Goal: Task Accomplishment & Management: Manage account settings

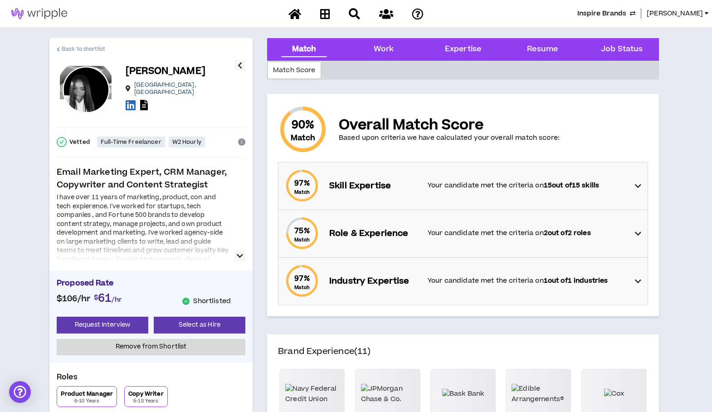
click at [68, 48] on span "Back to shortlist" at bounding box center [84, 49] width 44 height 9
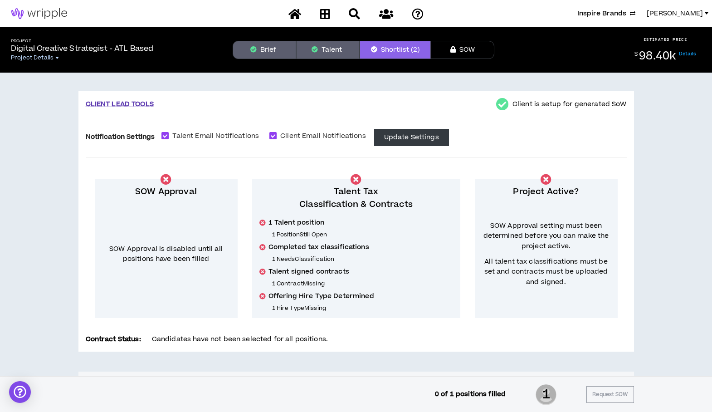
click at [28, 59] on span "Project Details" at bounding box center [32, 57] width 43 height 7
click at [325, 14] on icon at bounding box center [325, 13] width 10 height 11
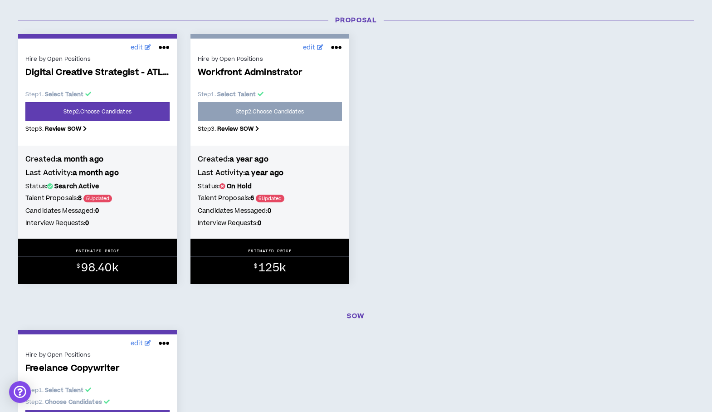
scroll to position [438, 0]
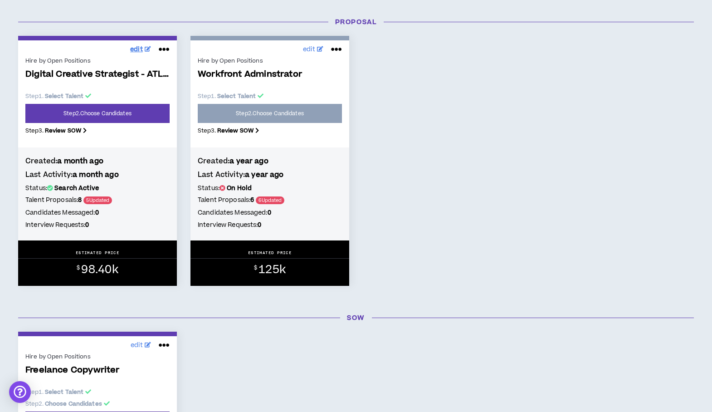
click at [138, 47] on span "edit" at bounding box center [136, 50] width 13 height 10
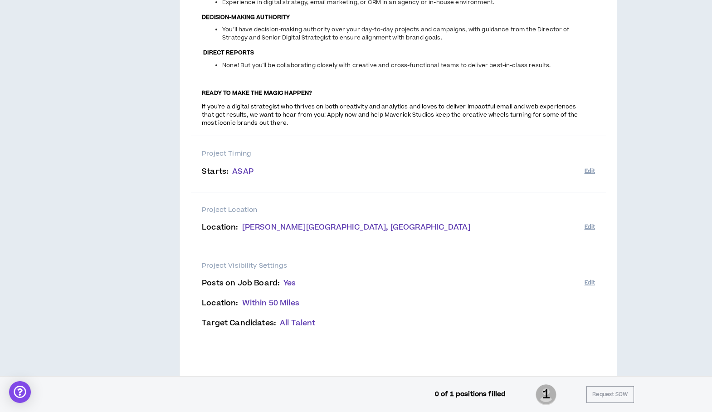
scroll to position [932, 0]
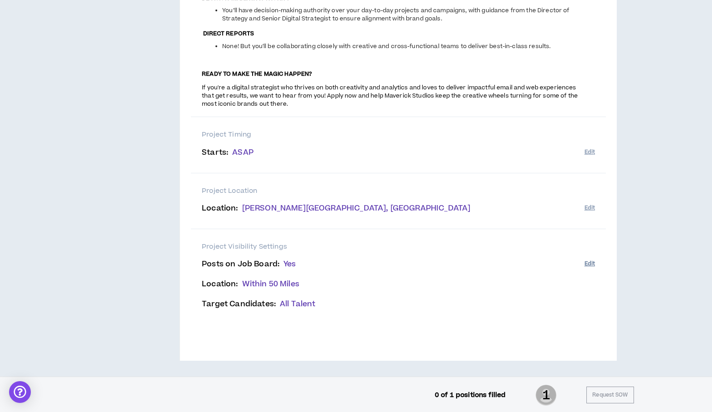
click at [588, 266] on button "Edit" at bounding box center [590, 263] width 10 height 15
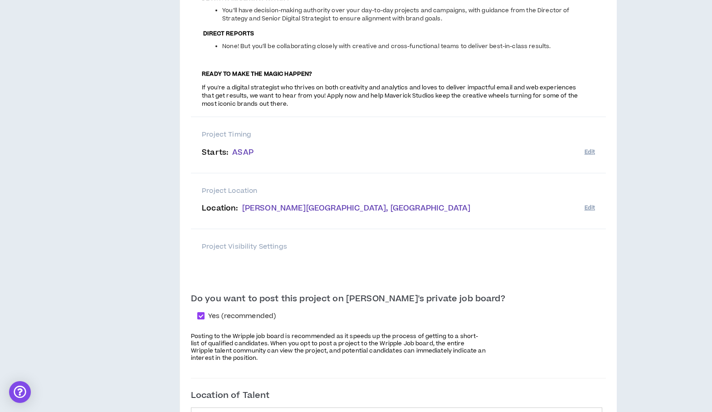
click at [205, 316] on span at bounding box center [200, 315] width 7 height 7
checkbox input "*****"
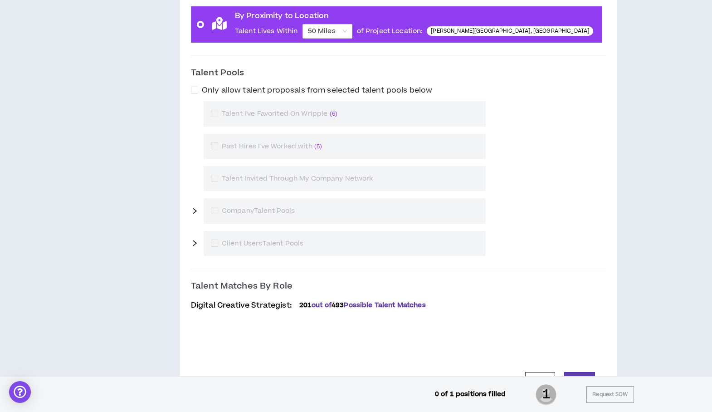
scroll to position [1482, 0]
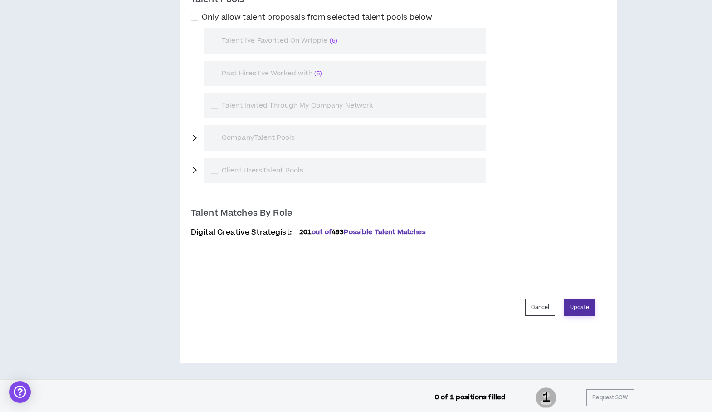
click at [584, 299] on button "Update" at bounding box center [579, 307] width 31 height 17
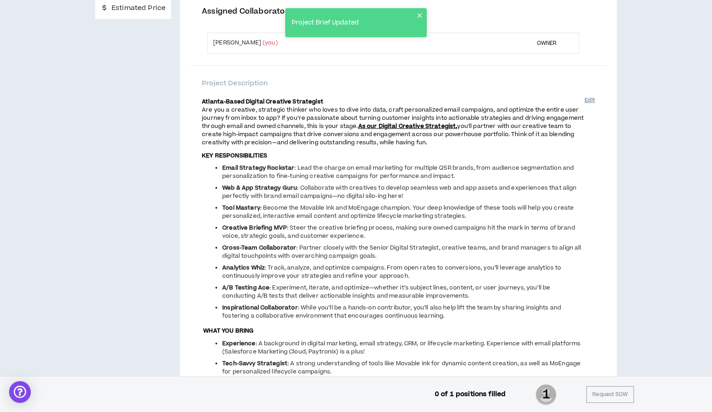
scroll to position [0, 0]
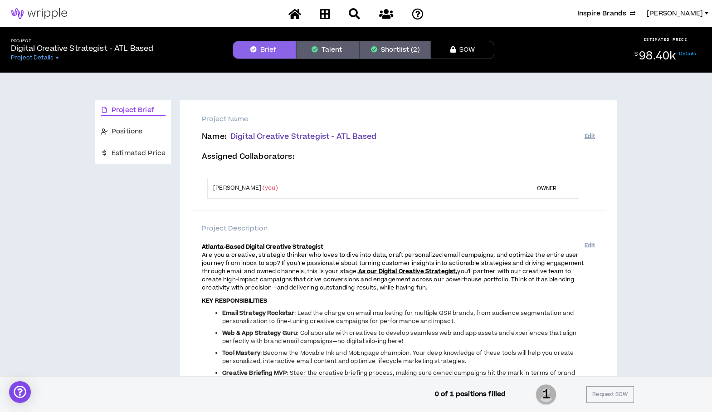
click at [388, 54] on button "Shortlist (2)" at bounding box center [395, 50] width 71 height 18
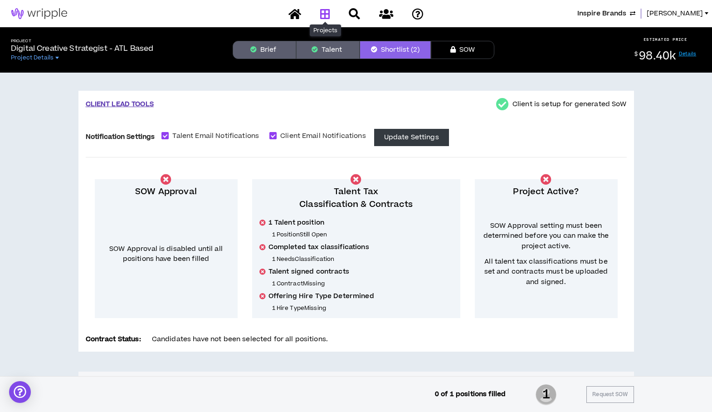
click at [325, 10] on icon at bounding box center [325, 13] width 10 height 11
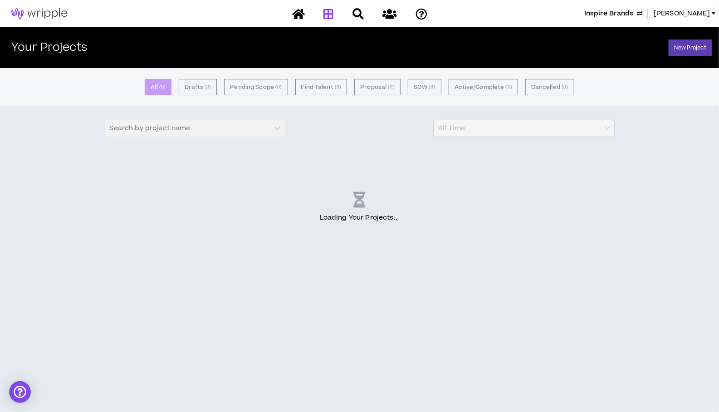
click at [633, 9] on span "Inspire Brands" at bounding box center [608, 14] width 49 height 10
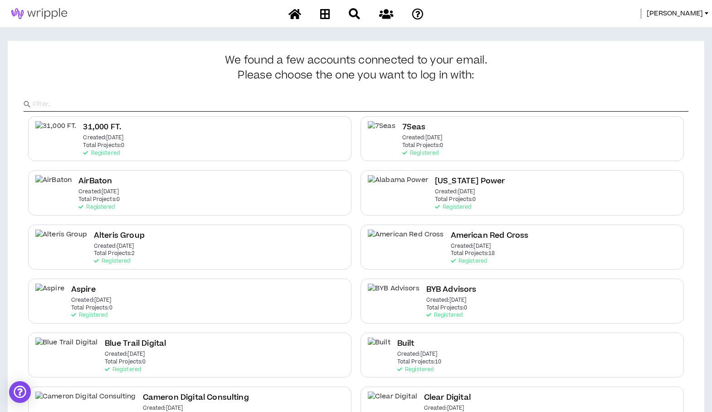
click at [252, 102] on input "text" at bounding box center [361, 105] width 656 height 14
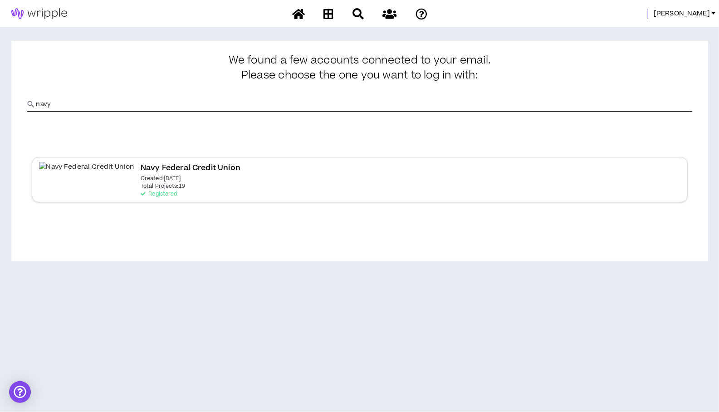
type input "navy"
click at [198, 170] on div "Navy Federal Credit Union Created: [DATE] Total Projects: 19 Registered" at bounding box center [360, 179] width 656 height 45
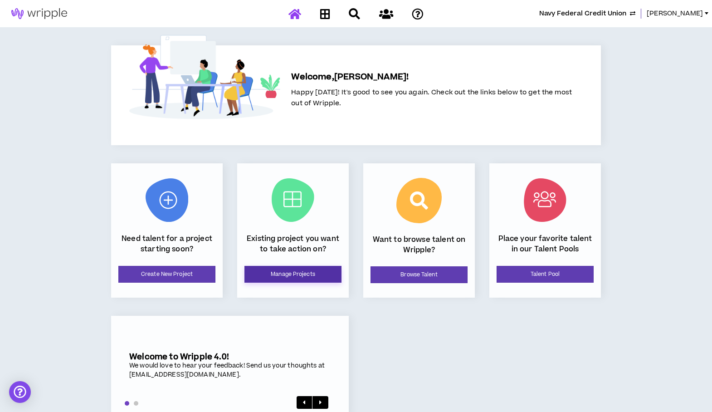
click at [314, 279] on link "Manage Projects" at bounding box center [293, 274] width 97 height 17
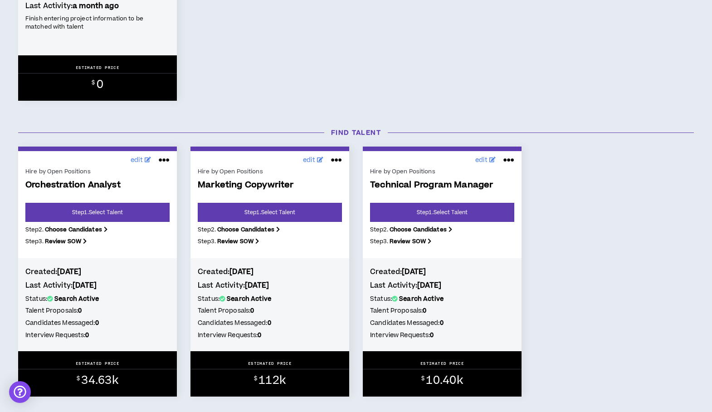
scroll to position [306, 0]
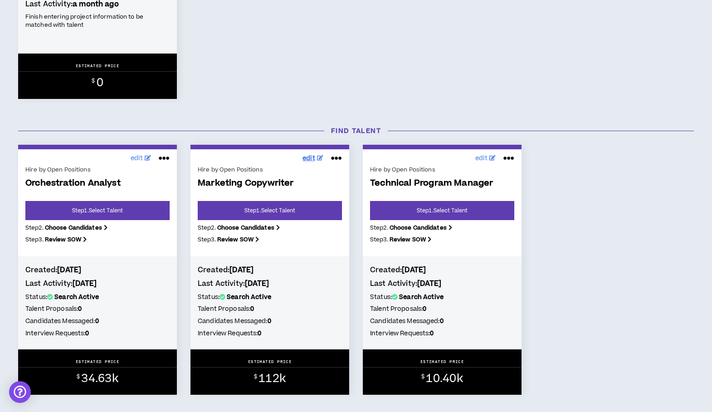
click at [309, 157] on span "edit" at bounding box center [309, 159] width 13 height 10
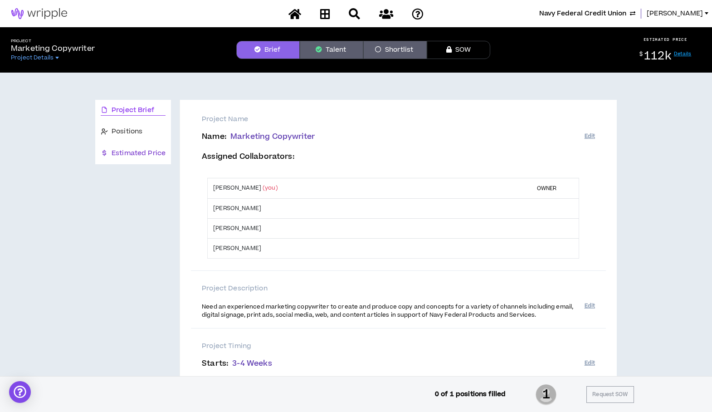
click at [158, 151] on span "Estimated Price" at bounding box center [139, 153] width 54 height 10
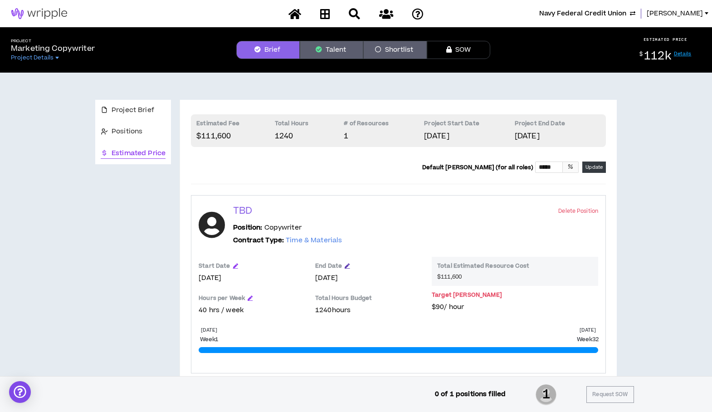
click at [345, 265] on icon "button" at bounding box center [347, 265] width 5 height 5
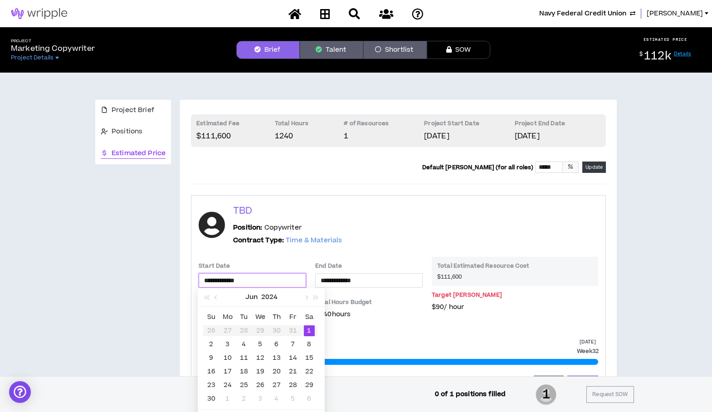
click at [299, 277] on input "**********" at bounding box center [252, 280] width 97 height 10
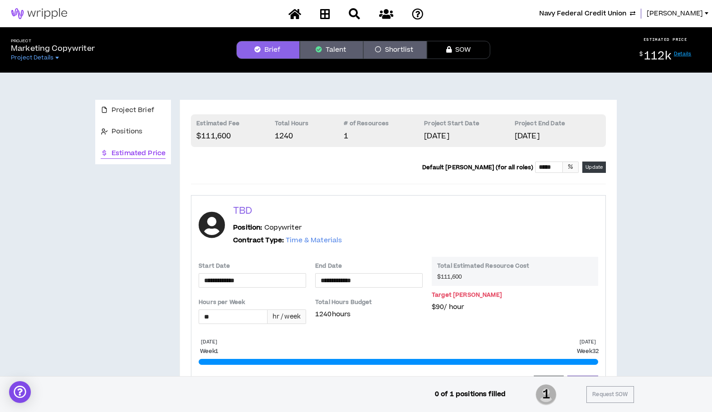
click at [355, 301] on p "Total Hours Budget" at bounding box center [369, 304] width 108 height 11
click at [393, 286] on div "**********" at bounding box center [369, 280] width 108 height 15
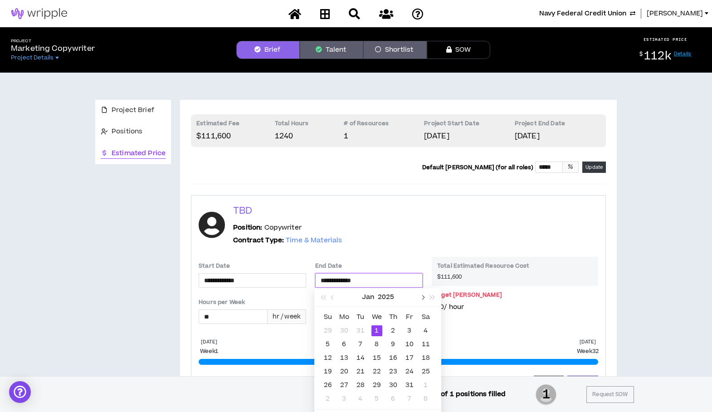
click at [425, 299] on button "button" at bounding box center [422, 297] width 10 height 18
click at [425, 298] on button "button" at bounding box center [422, 297] width 10 height 18
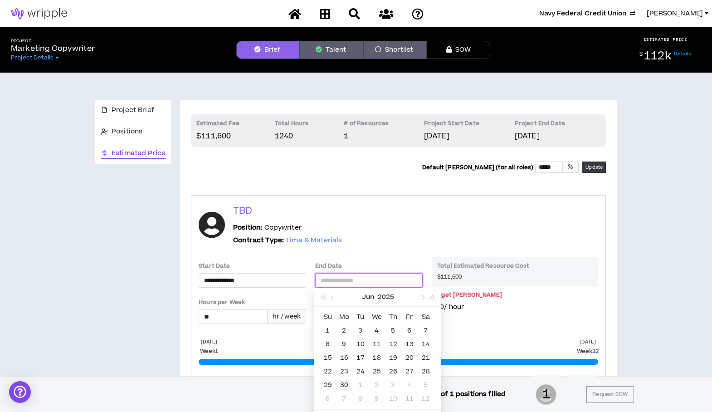
type input "**********"
click at [347, 383] on div "30" at bounding box center [344, 385] width 11 height 11
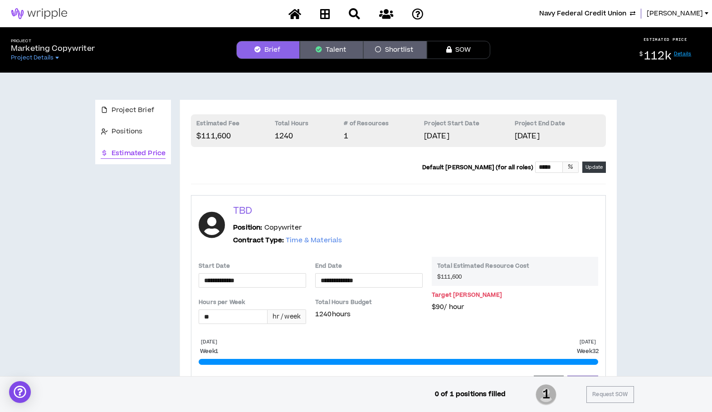
click at [358, 350] on div "[DATE] Week 1 [DATE] Week 32 Cancel Update" at bounding box center [399, 365] width 400 height 54
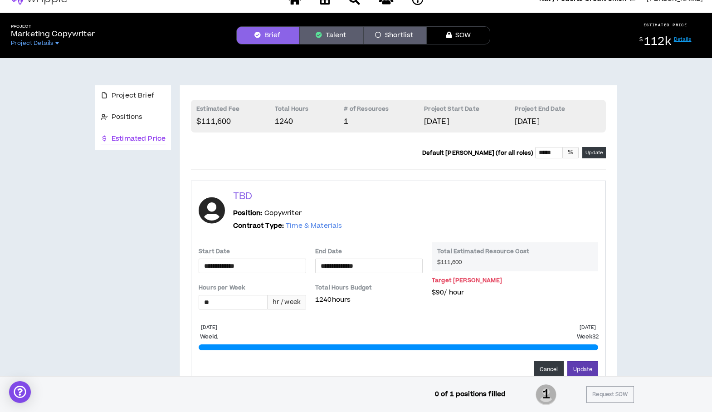
scroll to position [16, 0]
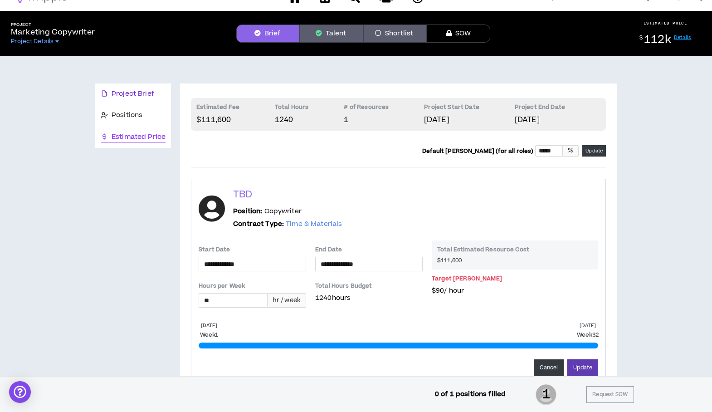
click at [122, 94] on span "Project Brief" at bounding box center [133, 94] width 43 height 10
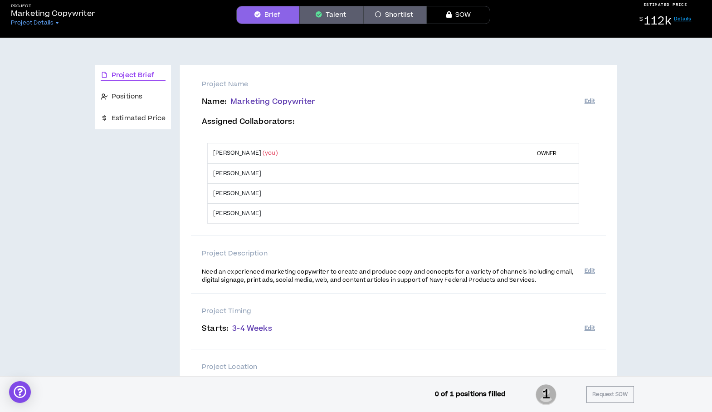
scroll to position [15, 0]
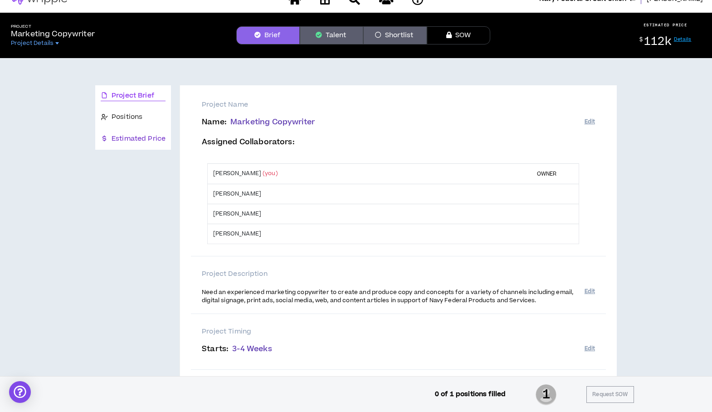
click at [124, 137] on span "Estimated Price" at bounding box center [139, 139] width 54 height 10
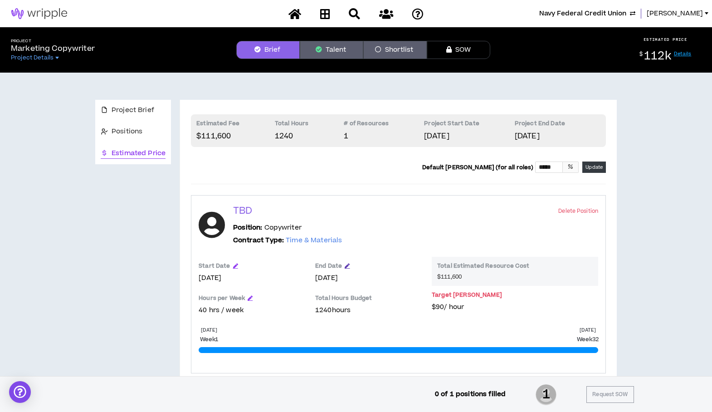
click at [345, 267] on icon "button" at bounding box center [347, 265] width 5 height 5
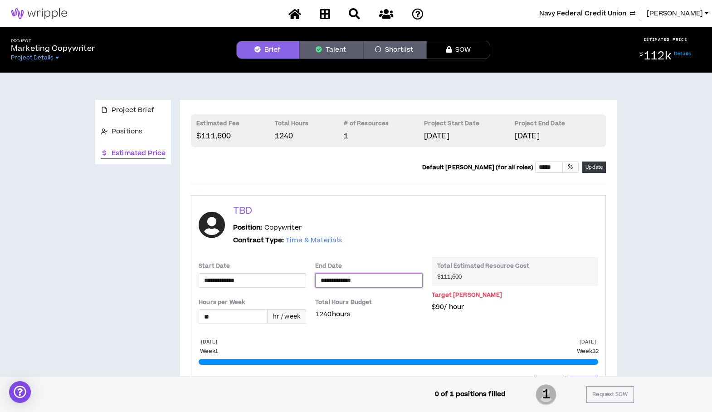
click at [371, 281] on input "**********" at bounding box center [369, 280] width 97 height 10
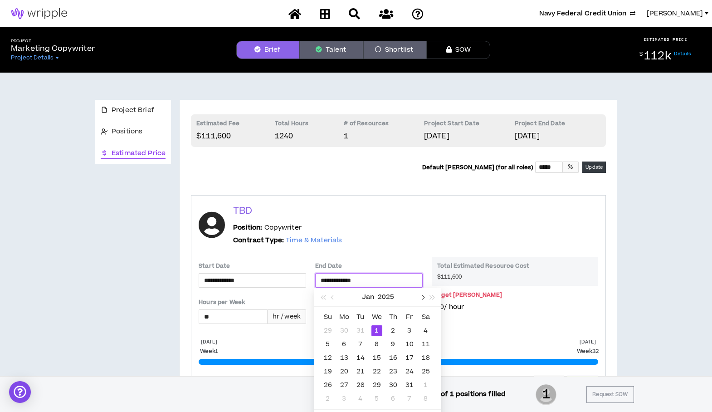
click at [426, 297] on button "button" at bounding box center [422, 297] width 10 height 18
click at [426, 296] on button "button" at bounding box center [422, 297] width 10 height 18
click at [426, 297] on button "button" at bounding box center [422, 297] width 10 height 18
type input "**********"
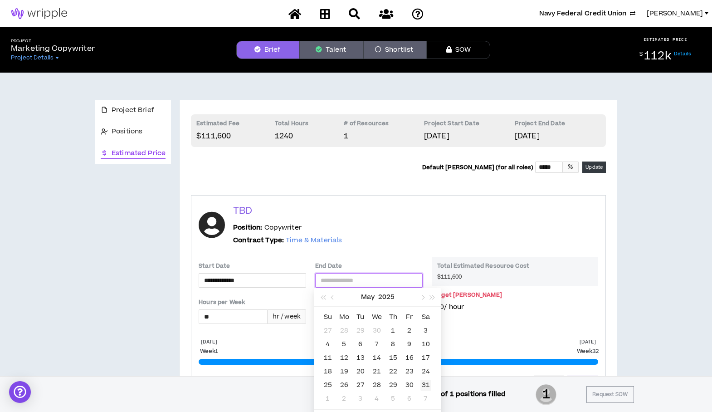
click at [426, 383] on div "31" at bounding box center [426, 385] width 11 height 11
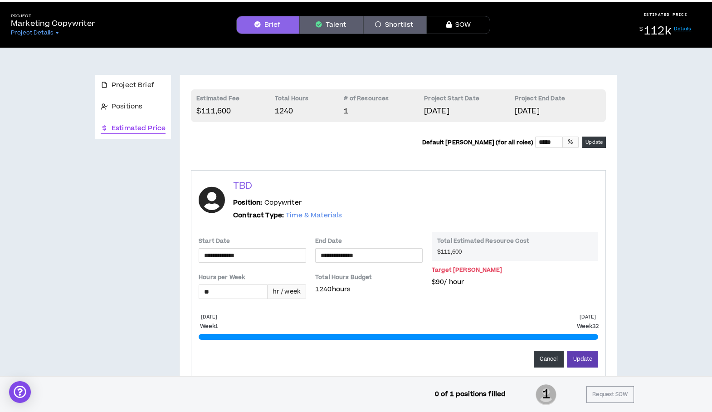
scroll to position [32, 0]
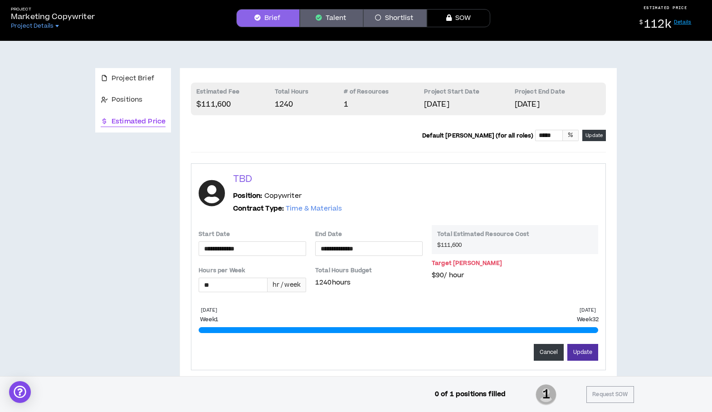
click at [577, 349] on button "Update" at bounding box center [583, 352] width 31 height 17
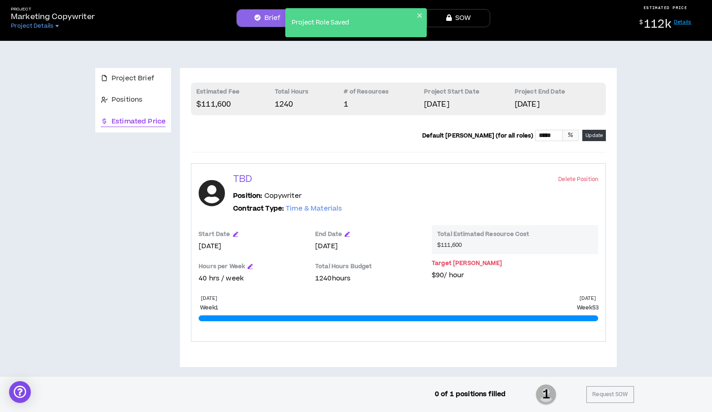
click at [368, 285] on div "Total Hours Budget 1240 hours" at bounding box center [369, 273] width 108 height 32
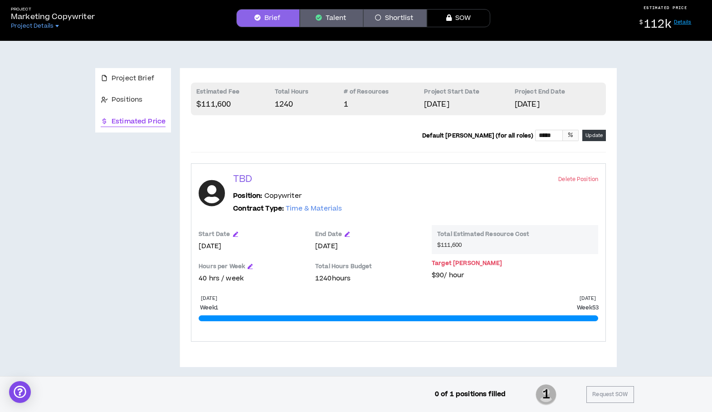
click at [321, 275] on p "1240 hours" at bounding box center [369, 279] width 108 height 10
click at [250, 267] on icon "button" at bounding box center [250, 266] width 5 height 5
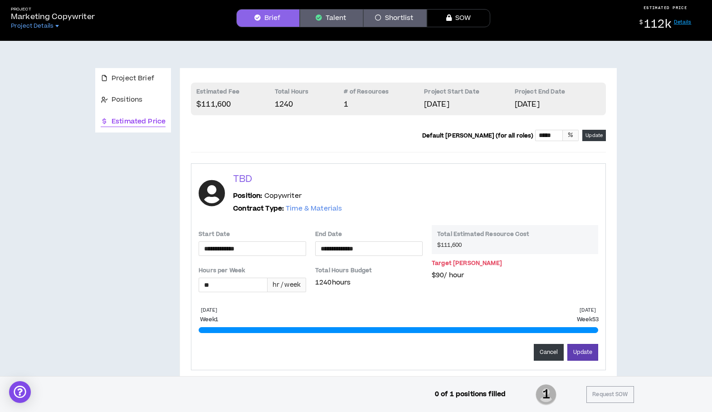
click at [338, 295] on div "**********" at bounding box center [399, 263] width 400 height 76
click at [553, 348] on button "Cancel" at bounding box center [549, 352] width 30 height 17
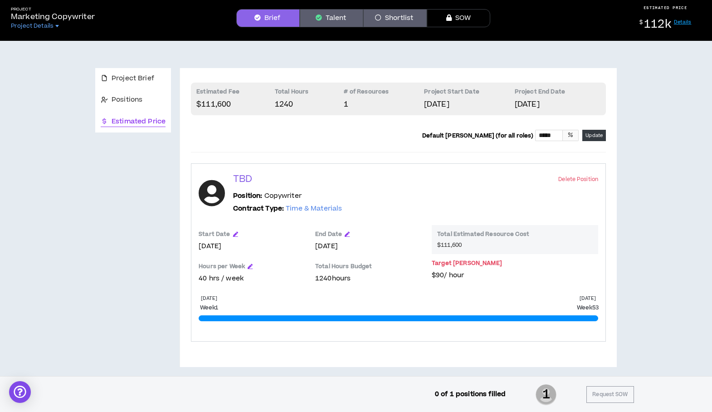
click at [318, 26] on button "Talent" at bounding box center [332, 18] width 64 height 18
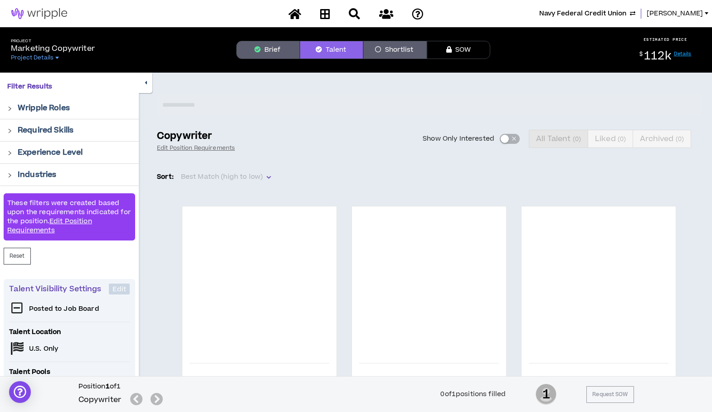
click at [283, 49] on button "Brief" at bounding box center [268, 50] width 64 height 18
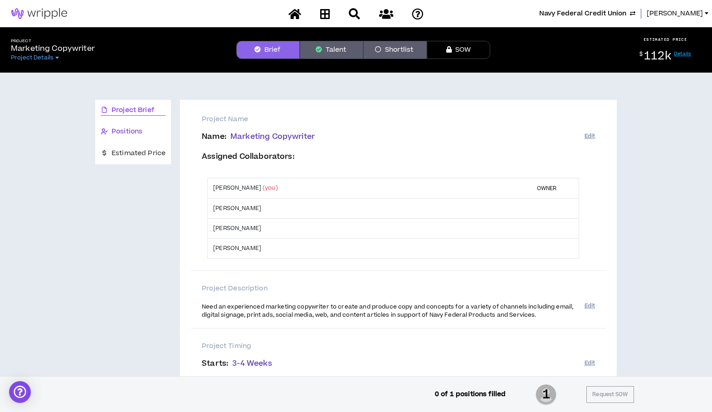
drag, startPoint x: 137, startPoint y: 129, endPoint x: 142, endPoint y: 131, distance: 5.7
click at [137, 129] on span "Positions" at bounding box center [127, 132] width 31 height 10
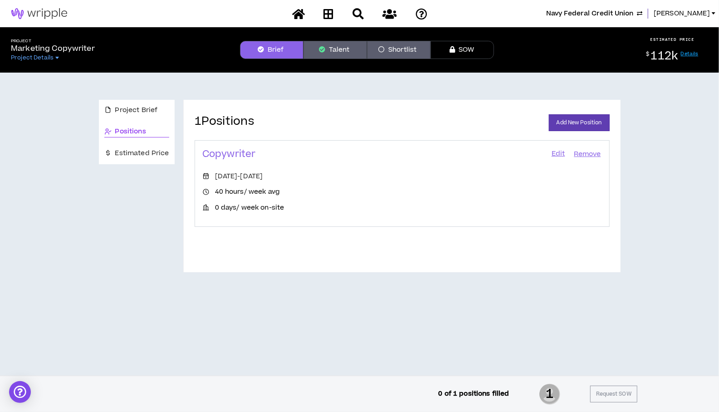
click at [558, 155] on link "Edit" at bounding box center [558, 154] width 15 height 13
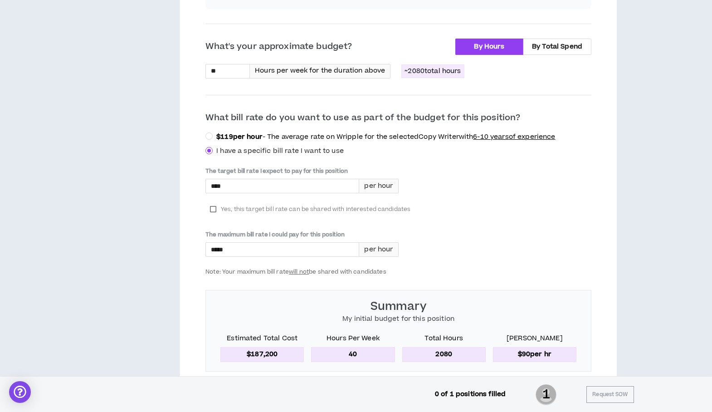
scroll to position [376, 0]
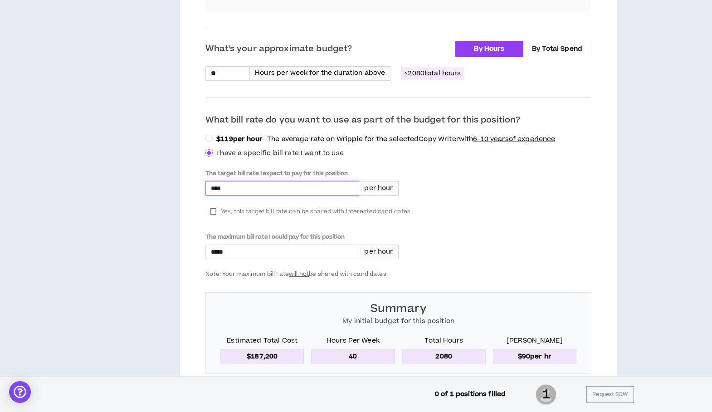
drag, startPoint x: 227, startPoint y: 187, endPoint x: 204, endPoint y: 186, distance: 23.1
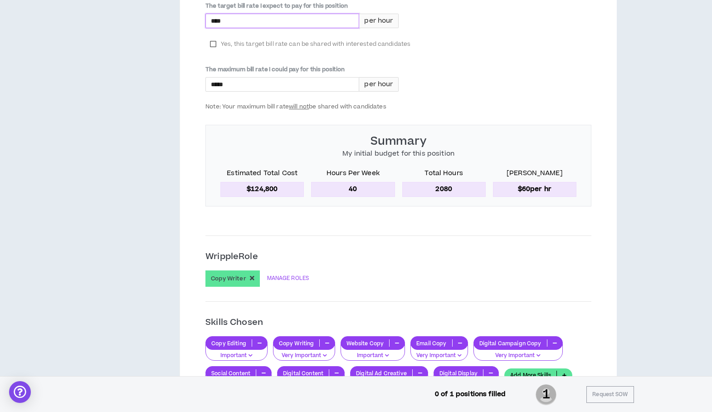
scroll to position [538, 0]
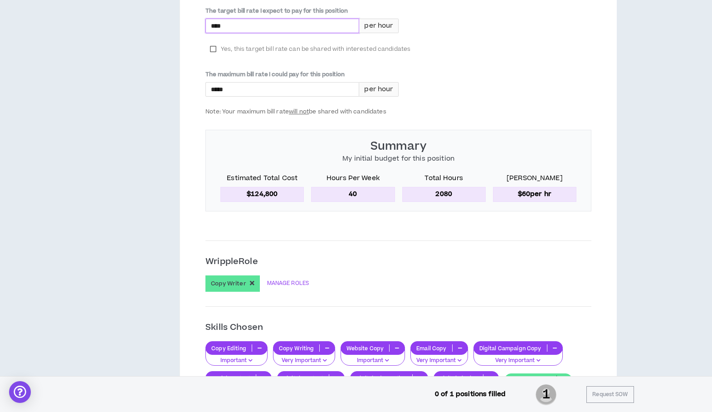
type input "****"
